Goal: Information Seeking & Learning: Learn about a topic

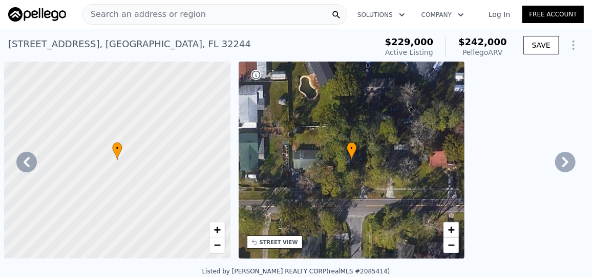
scroll to position [0, 3821]
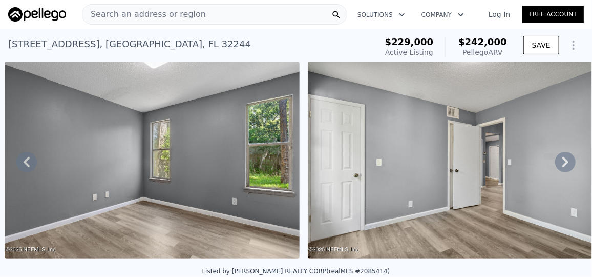
click at [208, 20] on div "Search an address or region" at bounding box center [214, 14] width 265 height 21
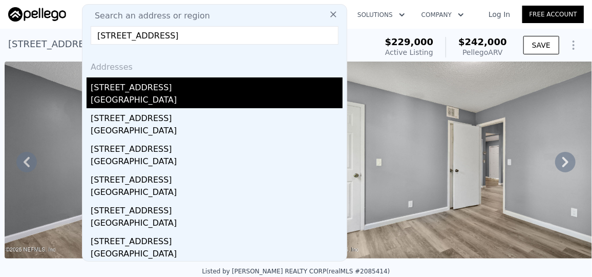
type input "[STREET_ADDRESS]"
click at [136, 95] on div "[GEOGRAPHIC_DATA]" at bounding box center [217, 101] width 252 height 14
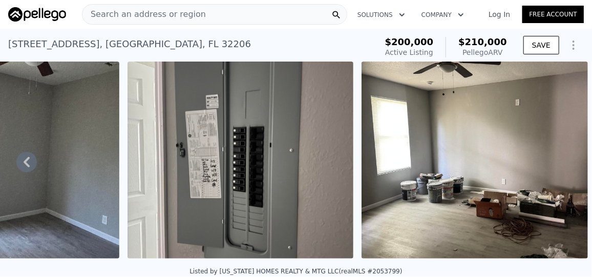
click at [194, 13] on div "Search an address or region" at bounding box center [214, 14] width 265 height 21
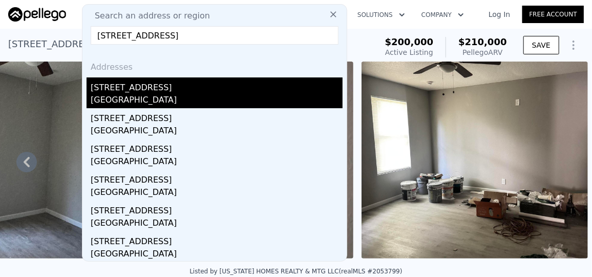
type input "[STREET_ADDRESS]"
click at [118, 95] on div "[GEOGRAPHIC_DATA]" at bounding box center [217, 101] width 252 height 14
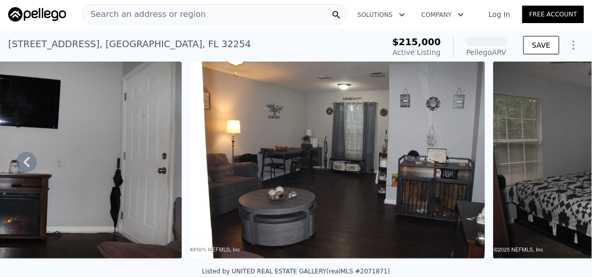
scroll to position [0, 2883]
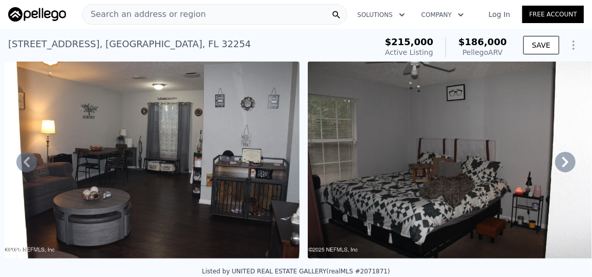
click at [556, 163] on icon at bounding box center [566, 162] width 21 height 21
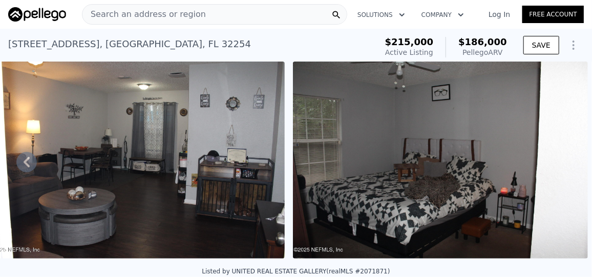
click at [556, 163] on img at bounding box center [440, 160] width 295 height 197
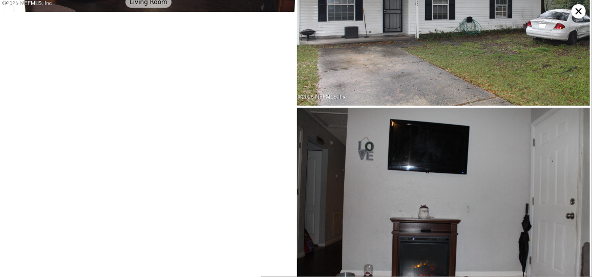
scroll to position [1068, 0]
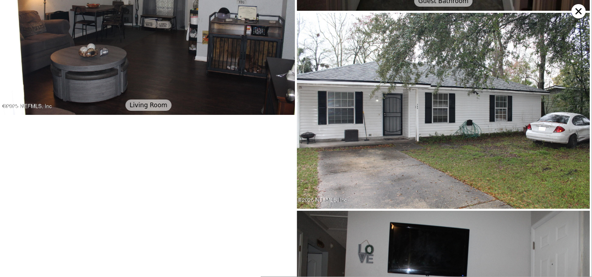
click at [578, 7] on icon at bounding box center [579, 11] width 14 height 14
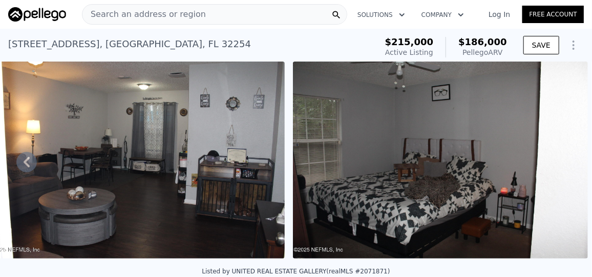
click at [248, 9] on div "Search an address or region" at bounding box center [214, 14] width 265 height 21
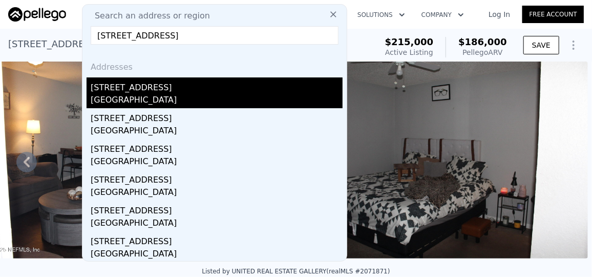
type input "[STREET_ADDRESS]"
click at [151, 93] on div "[STREET_ADDRESS]" at bounding box center [217, 85] width 252 height 16
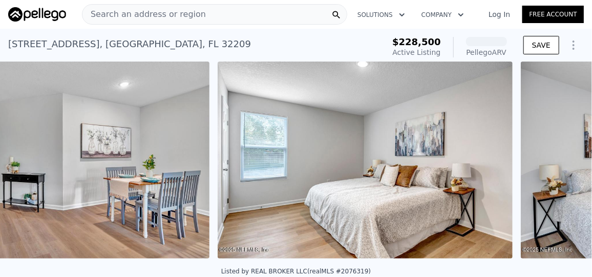
scroll to position [0, 2814]
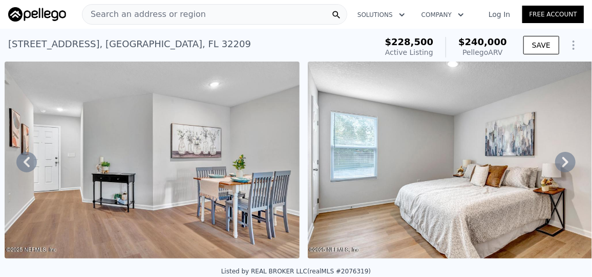
click at [556, 162] on icon at bounding box center [566, 162] width 21 height 21
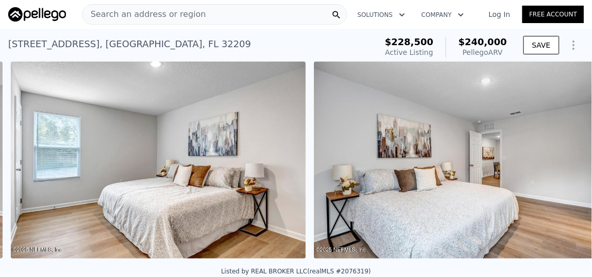
scroll to position [0, 3117]
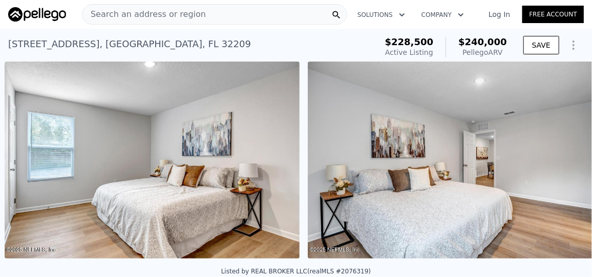
click at [556, 162] on div "• + − • + − STREET VIEW Loading... SATELLITE VIEW" at bounding box center [296, 162] width 592 height 200
click at [556, 162] on icon at bounding box center [566, 162] width 21 height 21
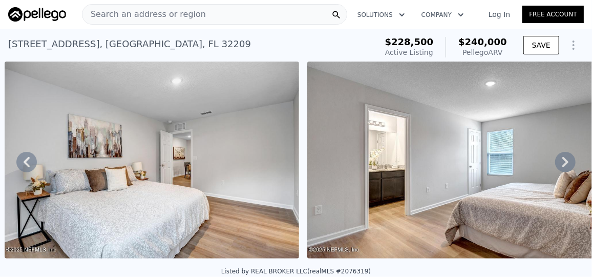
click at [556, 162] on icon at bounding box center [566, 162] width 21 height 21
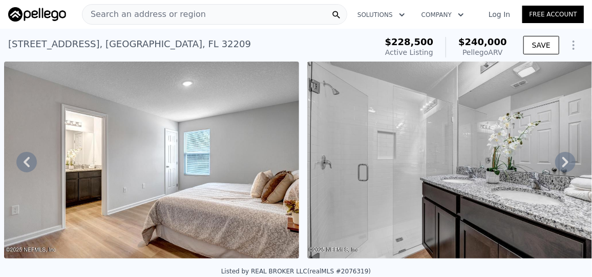
click at [556, 162] on icon at bounding box center [566, 162] width 21 height 21
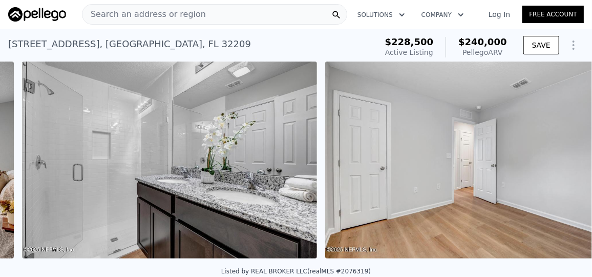
scroll to position [0, 4027]
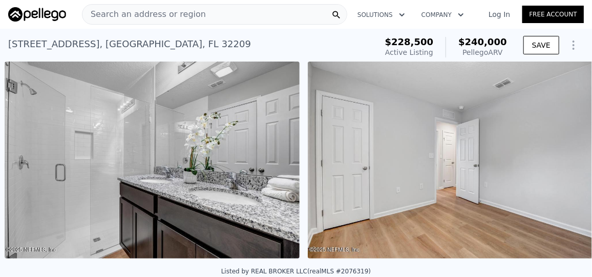
click at [556, 162] on div "• + − • + − STREET VIEW Loading... SATELLITE VIEW" at bounding box center [296, 162] width 592 height 200
click at [115, 6] on div "Search an address or region" at bounding box center [145, 14] width 124 height 19
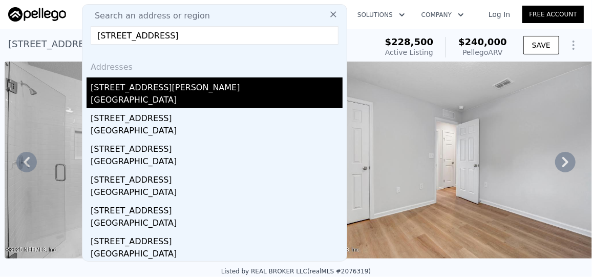
type input "[STREET_ADDRESS]"
click at [144, 100] on div "[GEOGRAPHIC_DATA]" at bounding box center [217, 101] width 252 height 14
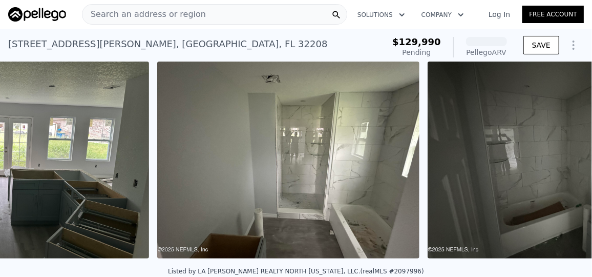
scroll to position [0, 1633]
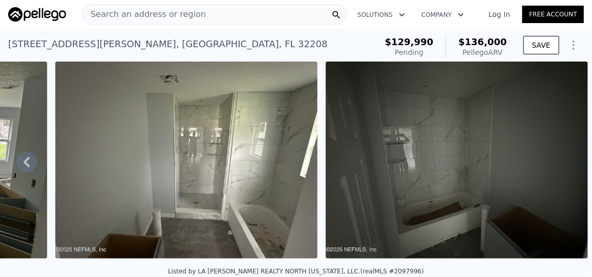
click at [291, 153] on img at bounding box center [186, 160] width 262 height 197
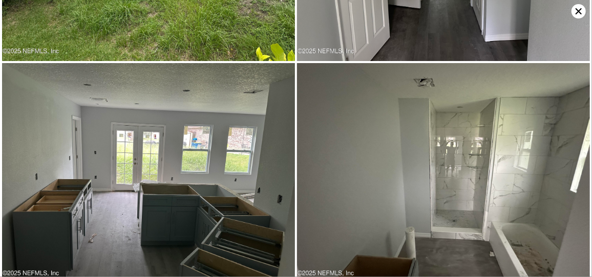
scroll to position [438, 0]
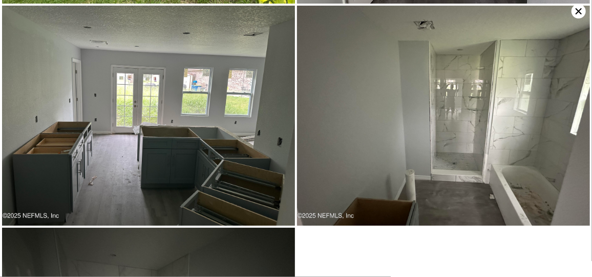
click at [228, 130] on img at bounding box center [148, 116] width 293 height 220
click at [97, 108] on img at bounding box center [148, 116] width 293 height 220
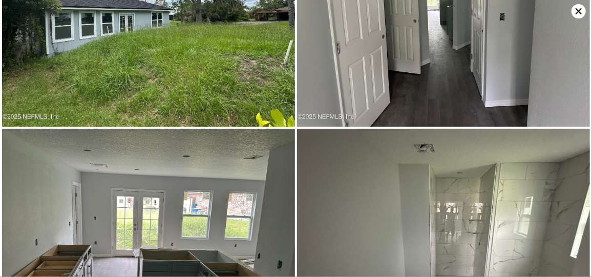
scroll to position [219, 0]
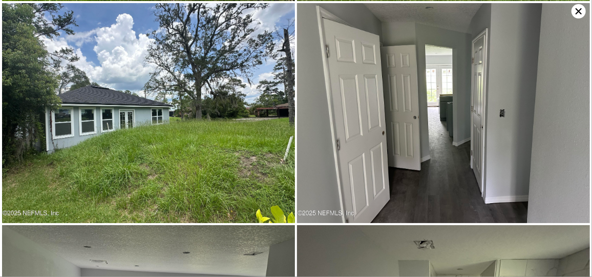
click at [381, 103] on img at bounding box center [443, 113] width 293 height 220
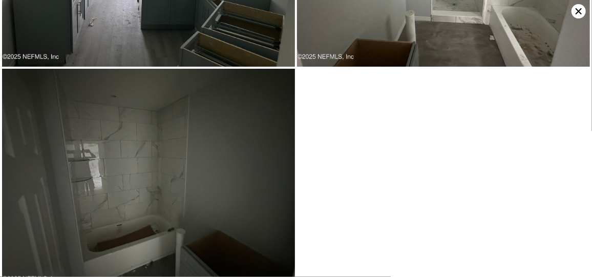
scroll to position [598, 0]
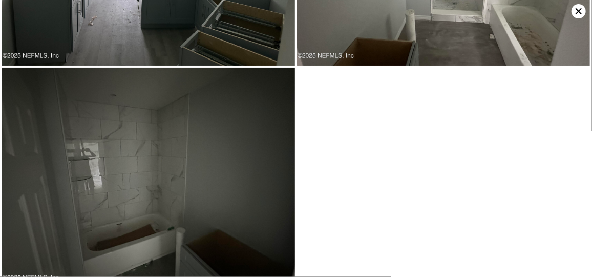
click at [581, 10] on icon at bounding box center [579, 11] width 14 height 14
